Goal: Navigation & Orientation: Find specific page/section

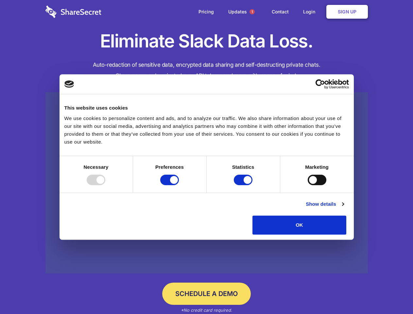
click at [105, 185] on div at bounding box center [96, 179] width 19 height 10
click at [179, 185] on input "Preferences" at bounding box center [169, 179] width 19 height 10
checkbox input "false"
click at [244, 185] on input "Statistics" at bounding box center [243, 179] width 19 height 10
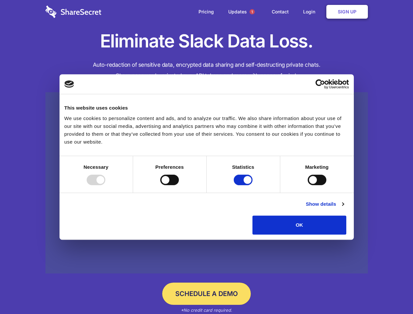
checkbox input "false"
click at [307, 185] on input "Marketing" at bounding box center [316, 179] width 19 height 10
checkbox input "true"
click at [343, 208] on link "Show details" at bounding box center [324, 204] width 38 height 8
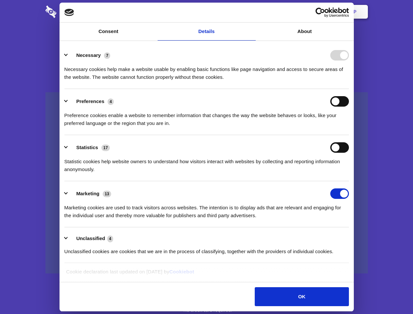
click at [361, 236] on link at bounding box center [206, 182] width 322 height 181
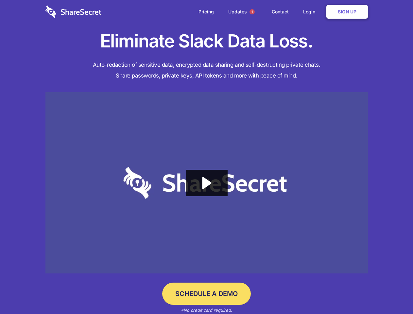
click at [252, 12] on span "1" at bounding box center [251, 11] width 5 height 5
